Goal: Transaction & Acquisition: Download file/media

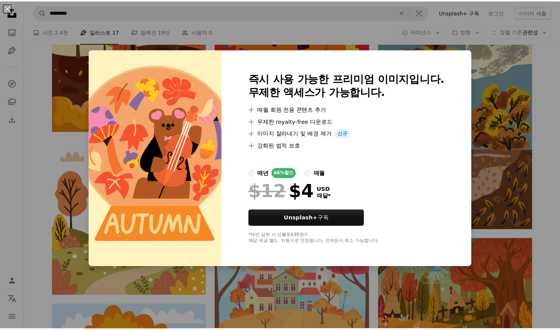
scroll to position [0, 146]
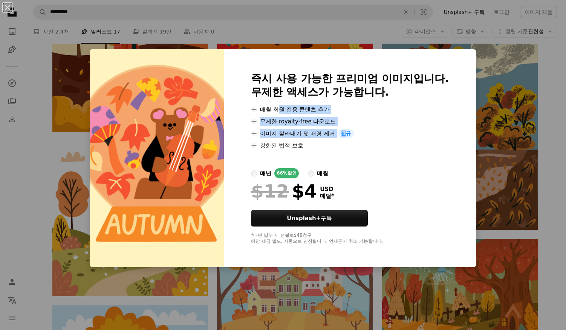
drag, startPoint x: 278, startPoint y: 109, endPoint x: 343, endPoint y: 132, distance: 68.6
click at [343, 132] on ul "A plus sign 매월 회원 전용 콘텐츠 추가 A plus sign 무제한 royalty-free 다운로드 A plus sign 이미지 잘…" at bounding box center [350, 127] width 198 height 45
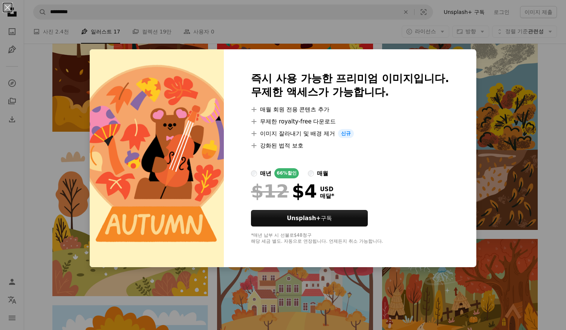
click at [375, 161] on div at bounding box center [350, 159] width 198 height 18
click at [521, 220] on div "An X shape 즉시 사용 가능한 프리미엄 이미지입니다. 무제한 액세스가 가능합니다. A plus sign 매월 회원 전용 콘텐츠 추가 A…" at bounding box center [283, 165] width 566 height 330
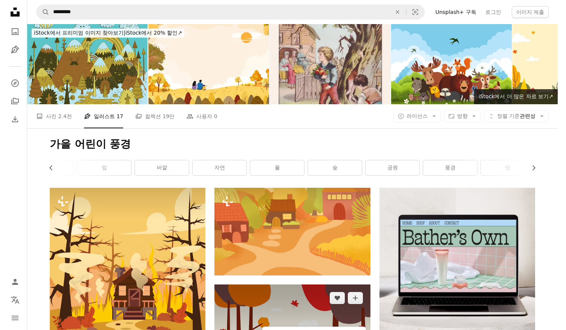
scroll to position [151, 0]
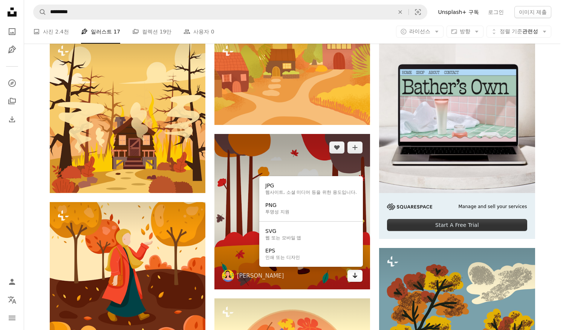
click at [356, 279] on icon "Arrow pointing down" at bounding box center [355, 275] width 6 height 9
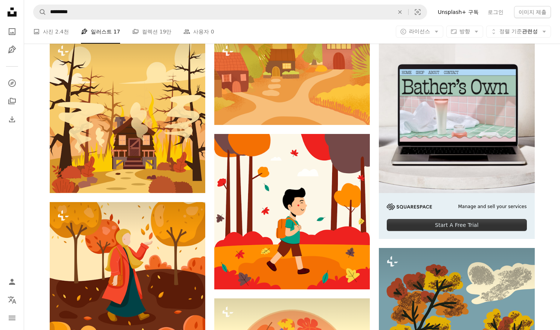
scroll to position [339, 0]
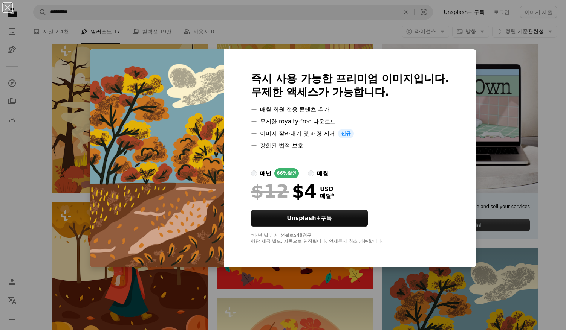
click at [496, 106] on div "An X shape 즉시 사용 가능한 프리미엄 이미지입니다. 무제한 액세스가 가능합니다. A plus sign 매월 회원 전용 콘텐츠 추가 A…" at bounding box center [283, 165] width 566 height 330
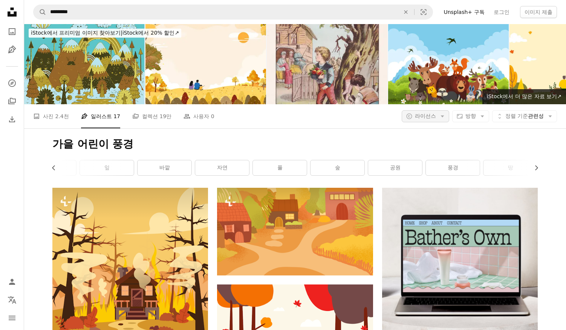
click at [440, 115] on button "A copyright icon © 라이선스 Arrow down" at bounding box center [425, 116] width 47 height 12
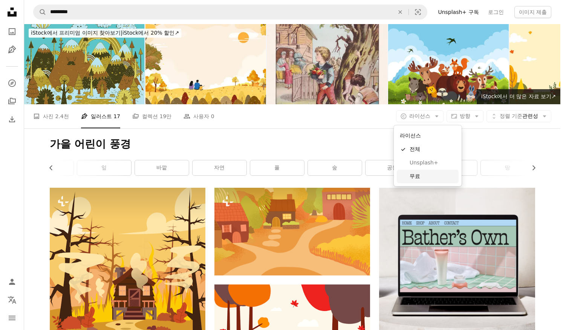
click at [434, 175] on span "무료" at bounding box center [433, 177] width 46 height 8
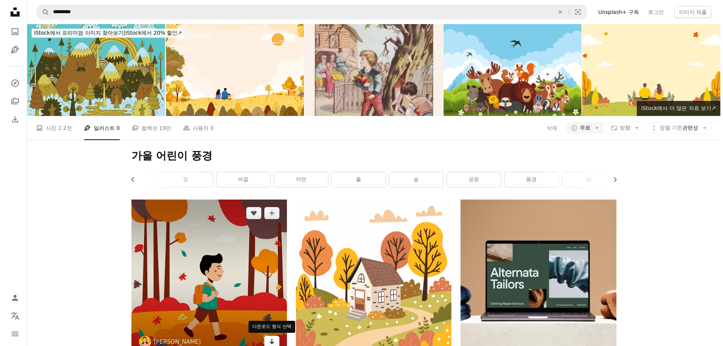
scroll to position [113, 0]
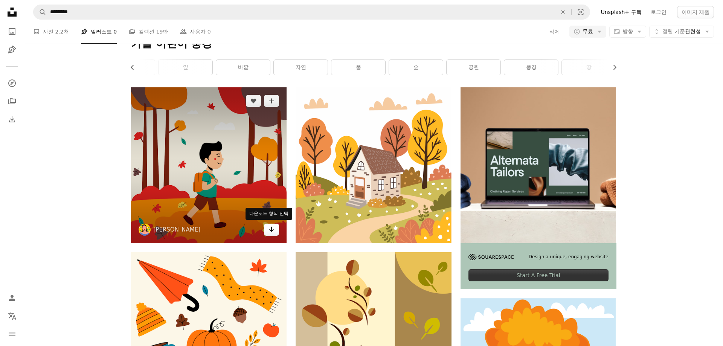
click at [270, 233] on button "Arrow pointing down" at bounding box center [271, 230] width 15 height 12
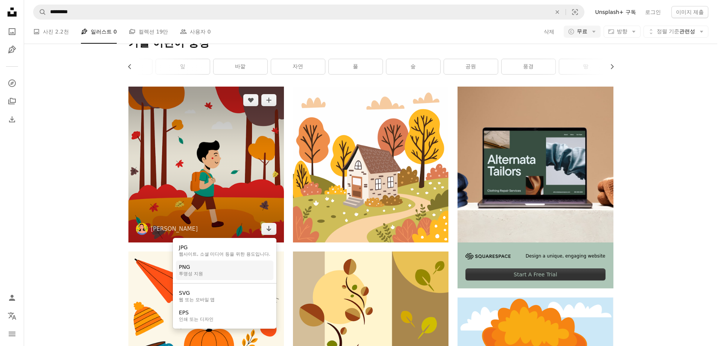
click at [248, 274] on link "PNG 투명성 지원" at bounding box center [225, 271] width 98 height 20
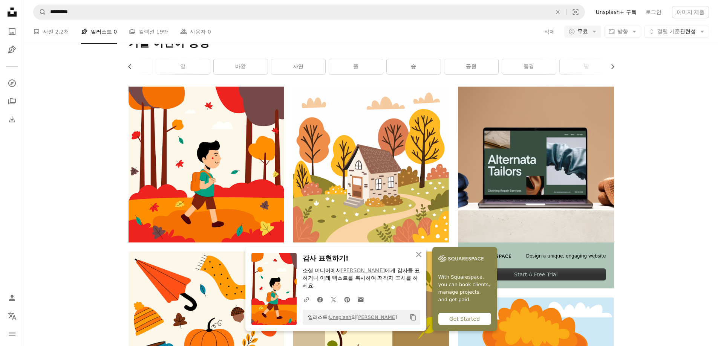
click at [18, 211] on nav "Unsplash logo Unsplash 홈 A photo Pen Tool A compass A stack of folders Download…" at bounding box center [12, 173] width 24 height 346
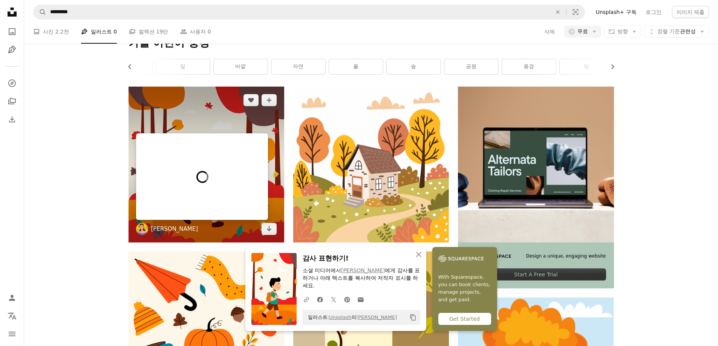
click at [170, 232] on link "[PERSON_NAME]" at bounding box center [174, 229] width 47 height 8
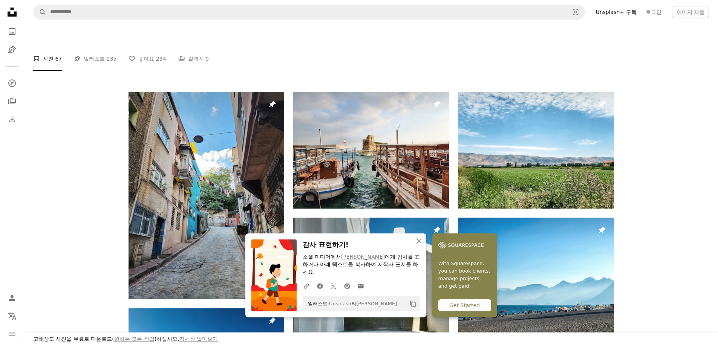
scroll to position [113, 0]
click at [114, 63] on span "235" at bounding box center [112, 59] width 10 height 8
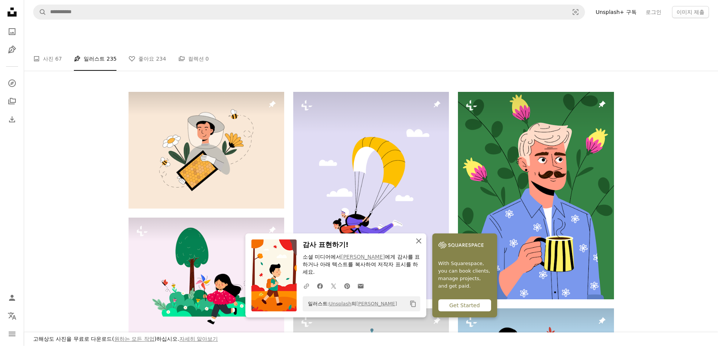
click at [416, 241] on icon "An X shape" at bounding box center [418, 241] width 9 height 9
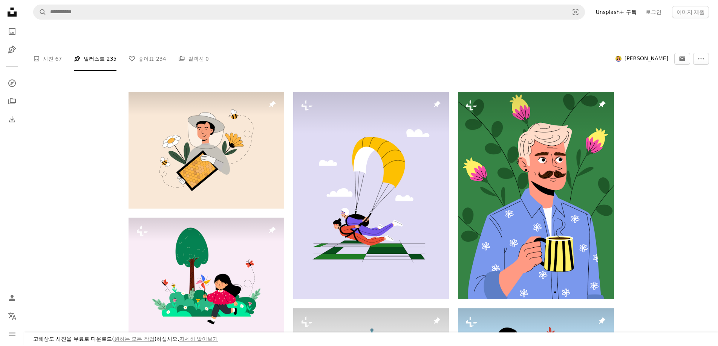
scroll to position [1168, 0]
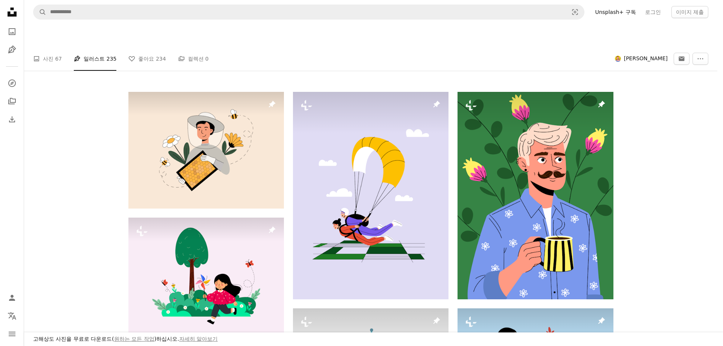
scroll to position [904, 0]
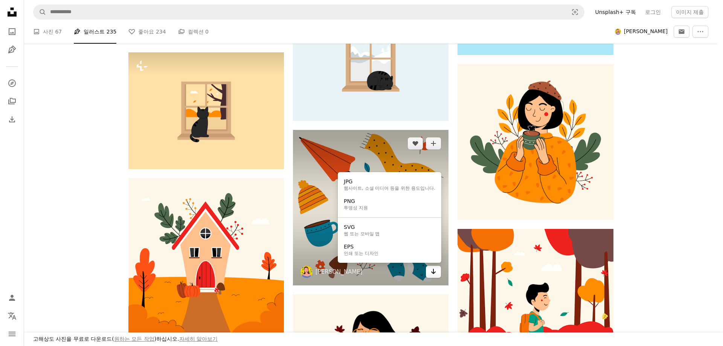
click at [434, 272] on icon "Arrow pointing down" at bounding box center [434, 271] width 6 height 9
click at [372, 205] on link "PNG 투명성 지원" at bounding box center [390, 205] width 98 height 20
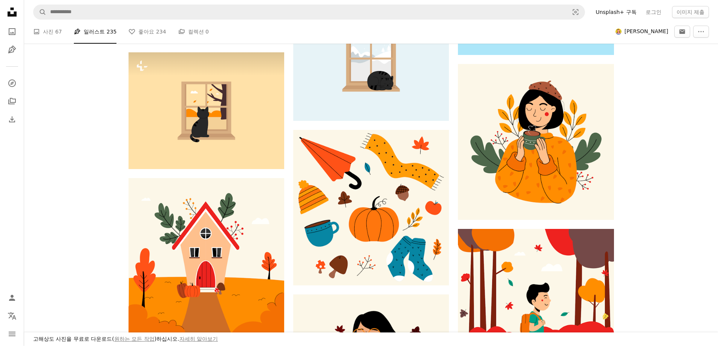
click at [560, 217] on div "Pin A heart A plus sign [PERSON_NAME] Arrow pointing down Plus sign for Unsplas…" at bounding box center [371, 351] width 694 height 2100
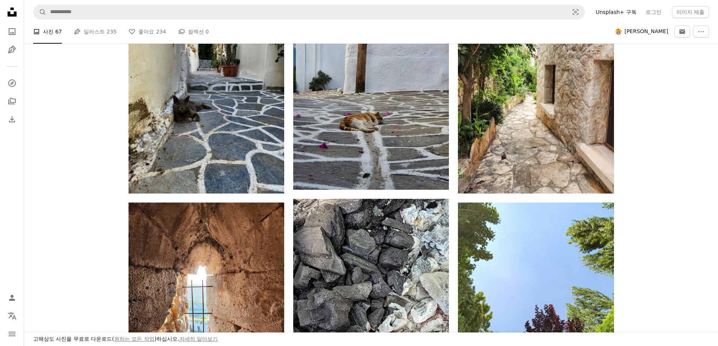
scroll to position [113, 0]
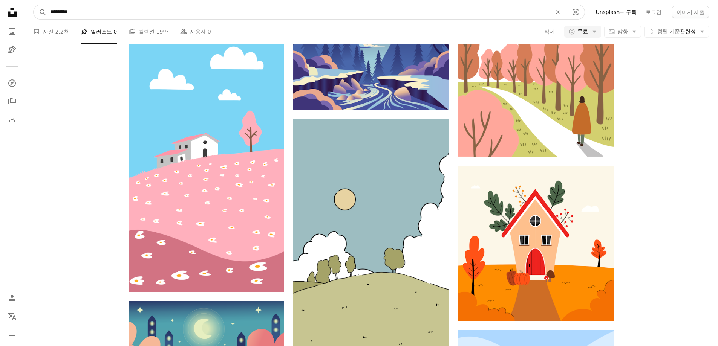
click at [88, 11] on input "*********" at bounding box center [297, 12] width 503 height 14
type input "******"
click button "A magnifying glass" at bounding box center [40, 12] width 13 height 14
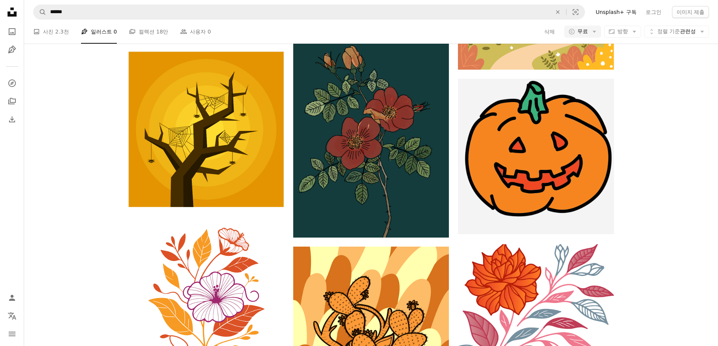
scroll to position [490, 0]
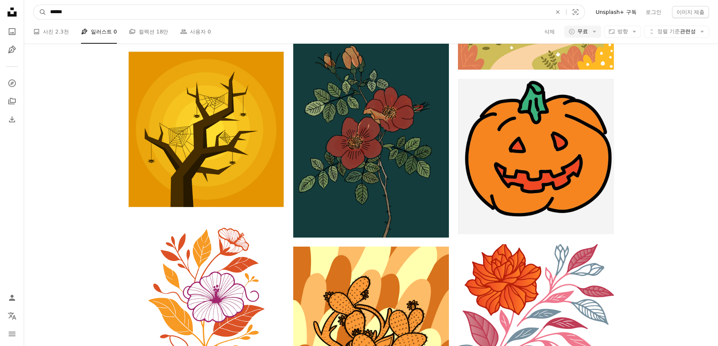
click at [116, 8] on input "******" at bounding box center [297, 12] width 503 height 14
type input "**"
click button "A magnifying glass" at bounding box center [40, 12] width 13 height 14
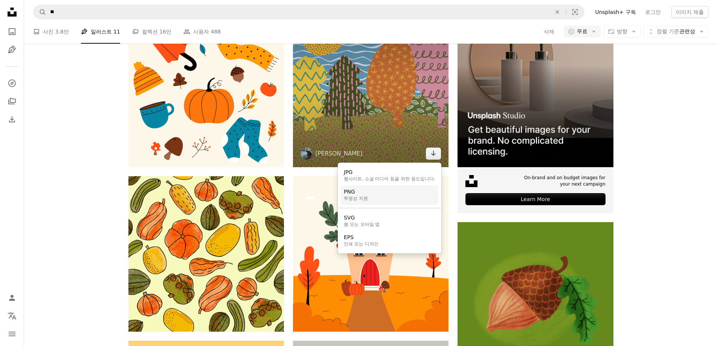
click at [406, 198] on link "PNG 투명성 지원" at bounding box center [390, 195] width 98 height 20
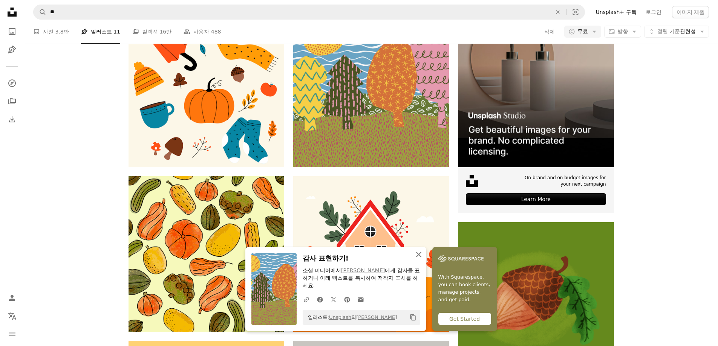
click at [421, 254] on icon "An X shape" at bounding box center [418, 254] width 9 height 9
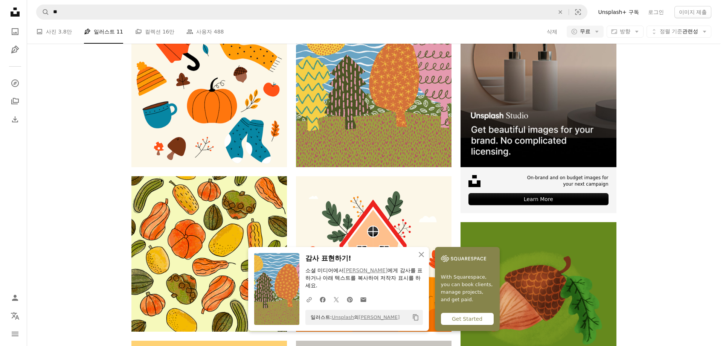
scroll to position [829, 0]
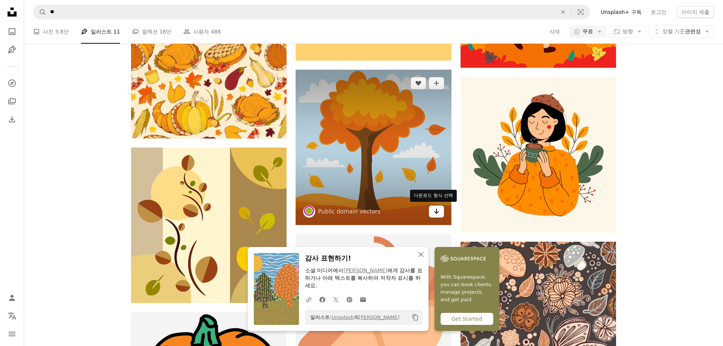
click at [435, 211] on icon "다운로드 형식 선택" at bounding box center [436, 211] width 5 height 5
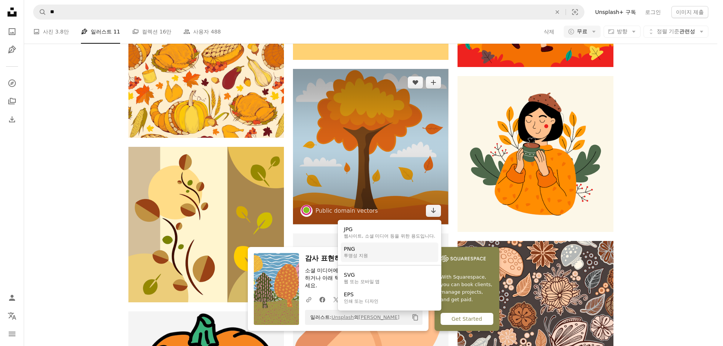
click at [382, 254] on link "PNG 투명성 지원" at bounding box center [390, 253] width 98 height 20
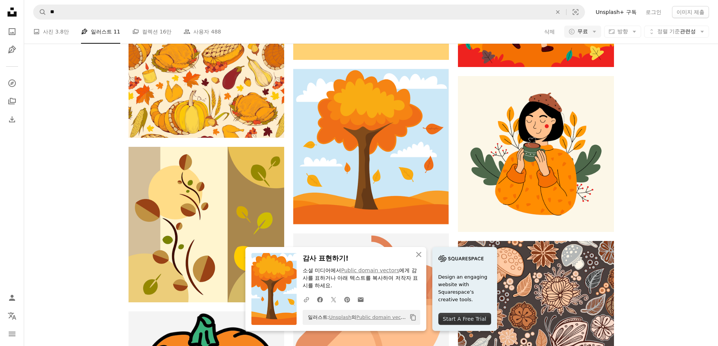
scroll to position [0, 0]
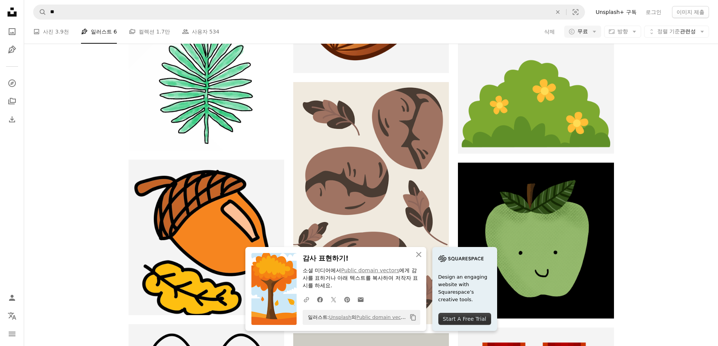
scroll to position [75, 0]
click at [419, 253] on icon "An X shape" at bounding box center [418, 254] width 9 height 9
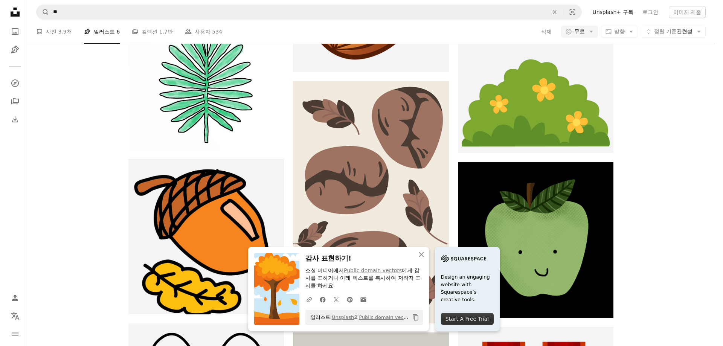
scroll to position [1243, 0]
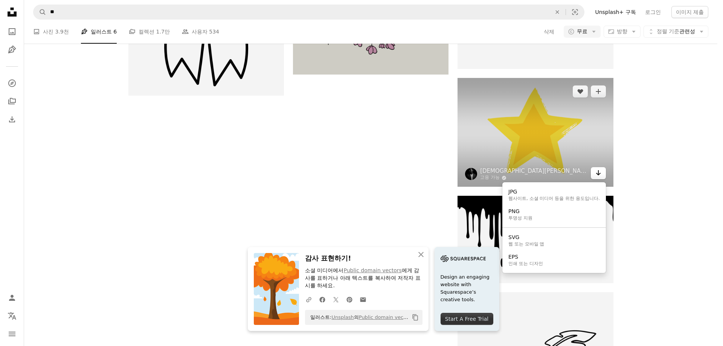
click at [560, 173] on icon "Arrow pointing down" at bounding box center [599, 172] width 6 height 9
click at [560, 210] on link "PNG 투명성 지원" at bounding box center [555, 215] width 98 height 20
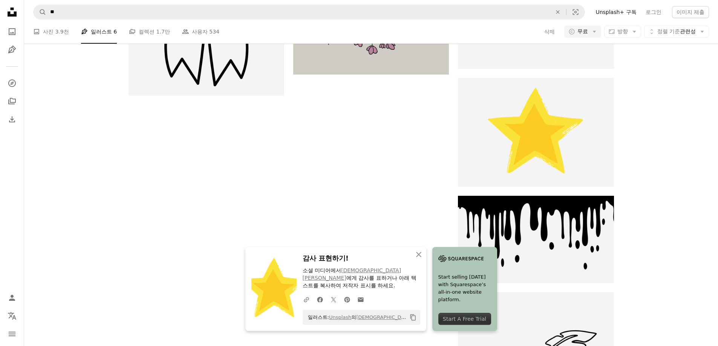
click at [11, 7] on icon "Unsplash logo Unsplash 홈" at bounding box center [12, 12] width 15 height 15
